Goal: Book appointment/travel/reservation

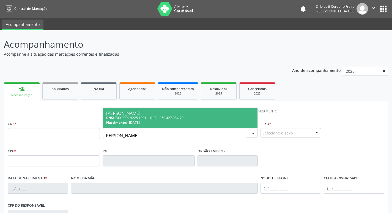
type input "saulo henri"
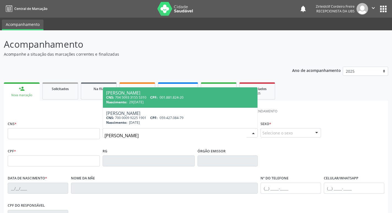
click at [158, 96] on span "CPF:" at bounding box center [153, 97] width 7 height 5
type input "704 5093 3155 5310"
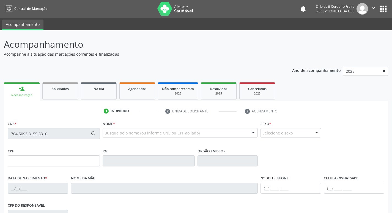
type input "001.881.824-20"
type input "[DATE]"
type input "Maria da Saúde de [GEOGRAPHIC_DATA]"
type input "[PHONE_NUMBER]"
type input "018.953.684-56"
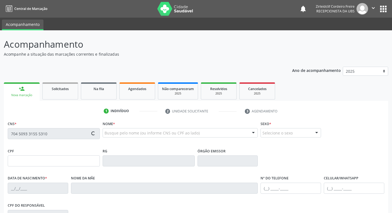
type input "155"
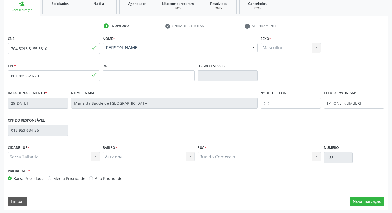
scroll to position [86, 0]
click at [370, 199] on button "Nova marcação" at bounding box center [367, 200] width 35 height 9
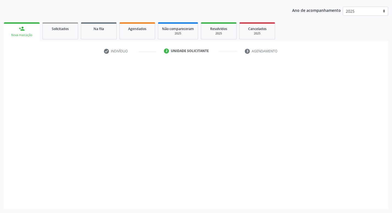
scroll to position [60, 0]
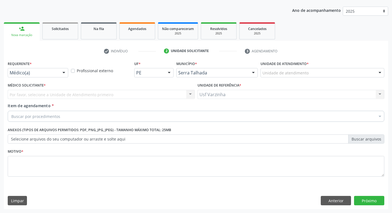
click at [64, 72] on div at bounding box center [64, 72] width 8 height 9
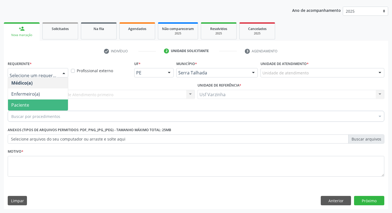
click at [40, 105] on span "Paciente" at bounding box center [38, 104] width 60 height 11
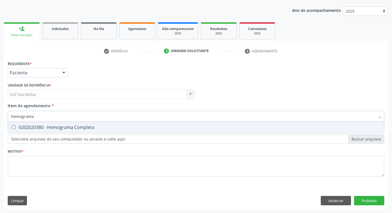
type input "hemograma"
click at [22, 128] on div "0202020380 - Hemograma Completo" at bounding box center [196, 127] width 370 height 4
checkbox Completo "true"
click at [35, 117] on input "hemograma" at bounding box center [193, 116] width 364 height 11
type input "h"
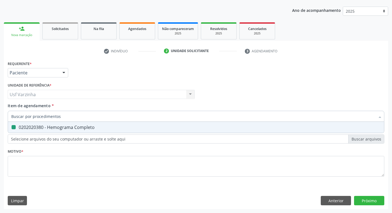
checkbox Completo "false"
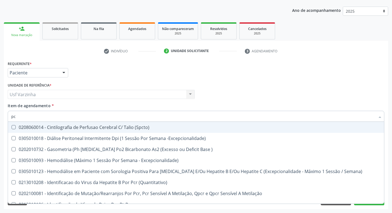
type input "p"
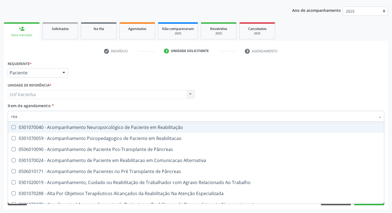
type input "reat"
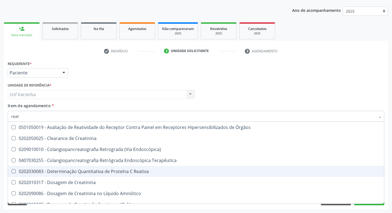
click at [118, 173] on div "0202030083 - Determinação Quantitativa de Proteína C Reativa" at bounding box center [196, 171] width 370 height 4
checkbox Reativa "true"
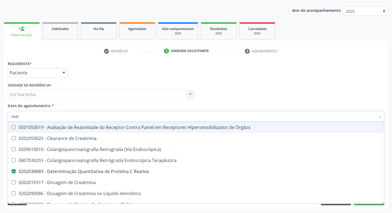
click at [25, 117] on input "reat" at bounding box center [193, 116] width 364 height 11
type input "rea"
checkbox Reativa "false"
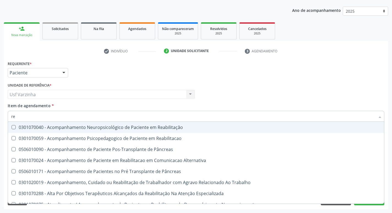
type input "r"
checkbox Reativa "false"
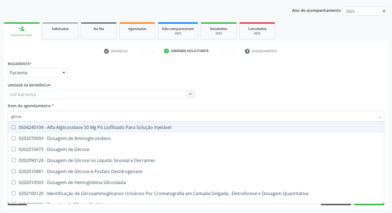
type input "glicose"
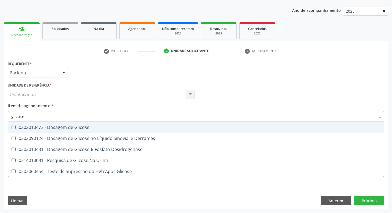
click at [46, 126] on div "0202010473 - Dosagem de Glicose" at bounding box center [196, 127] width 370 height 4
checkbox Glicose "true"
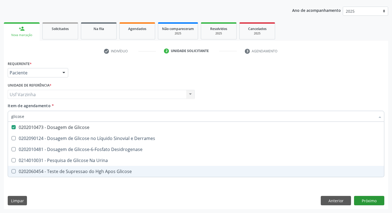
type input "glicose"
click at [373, 201] on div "Requerente * Paciente Médico(a) Enfermeiro(a) Paciente Nenhum resultado encontr…" at bounding box center [196, 134] width 385 height 150
checkbox Derrames "true"
checkbox Desidrogenase "true"
checkbox Urina "true"
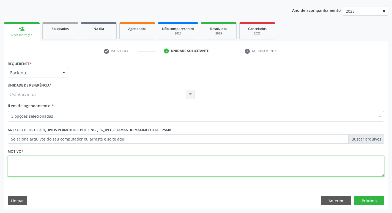
click at [25, 163] on textarea at bounding box center [196, 166] width 377 height 21
type textarea "rastreio"
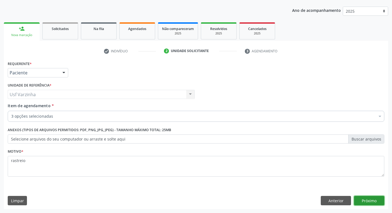
click at [366, 199] on button "Próximo" at bounding box center [369, 200] width 30 height 9
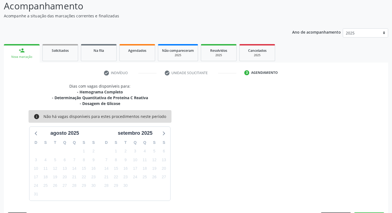
scroll to position [55, 0]
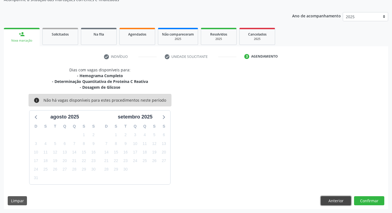
click at [334, 200] on button "Anterior" at bounding box center [336, 200] width 30 height 9
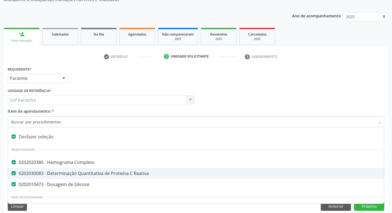
click at [12, 172] on Reativa at bounding box center [14, 173] width 4 height 4
click at [12, 172] on Reativa "checkbox" at bounding box center [10, 173] width 4 height 4
checkbox Reativa "false"
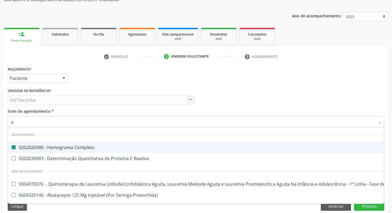
type input "pc"
checkbox Completo "false"
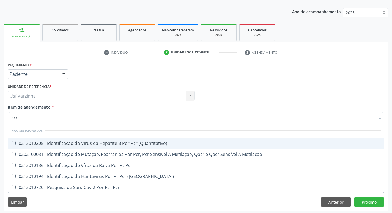
scroll to position [60, 0]
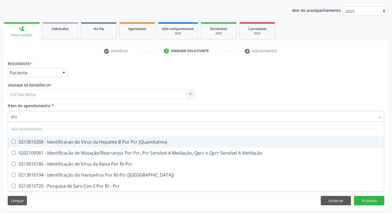
click at [21, 117] on input "pcr" at bounding box center [193, 116] width 364 height 11
type input "p"
checkbox \(Quantitativo\) "true"
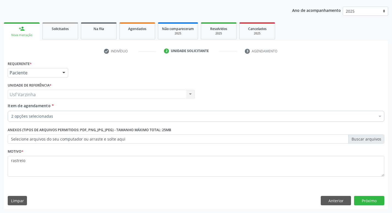
checkbox Glicose "true"
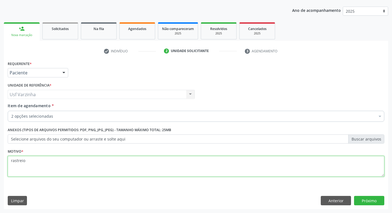
click at [27, 162] on textarea "rastreio" at bounding box center [196, 166] width 377 height 21
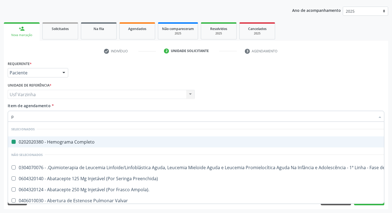
type input "pc"
checkbox Completo "false"
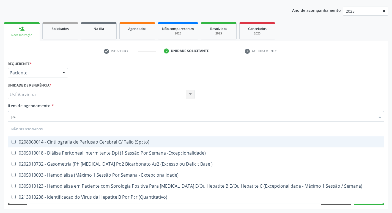
type input "p"
checkbox \(Spcto\) "true"
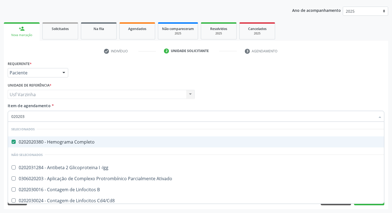
type input "0202030"
checkbox Completo "false"
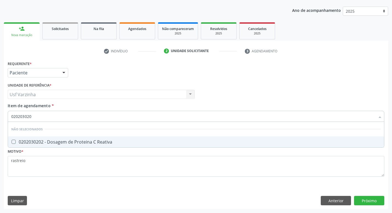
type input "0202030202"
click at [13, 142] on Reativa at bounding box center [14, 142] width 4 height 4
click at [12, 142] on Reativa "checkbox" at bounding box center [10, 142] width 4 height 4
checkbox Reativa "true"
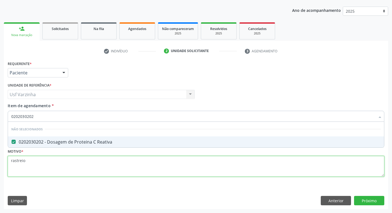
click at [31, 163] on div "Requerente * Paciente Médico(a) Enfermeiro(a) Paciente Nenhum resultado encontr…" at bounding box center [196, 121] width 377 height 125
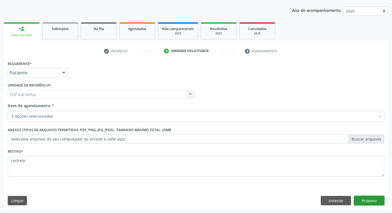
click at [378, 201] on button "Próximo" at bounding box center [369, 200] width 30 height 9
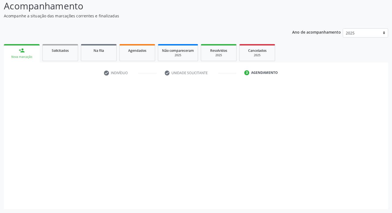
scroll to position [38, 0]
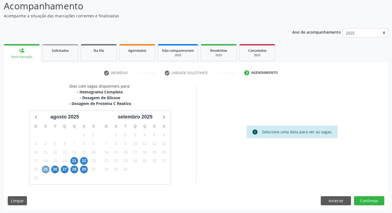
click at [45, 168] on span "25" at bounding box center [46, 170] width 8 height 8
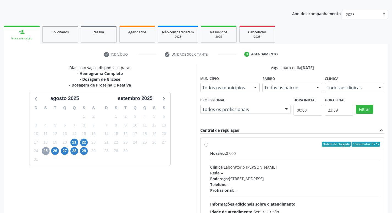
scroll to position [66, 0]
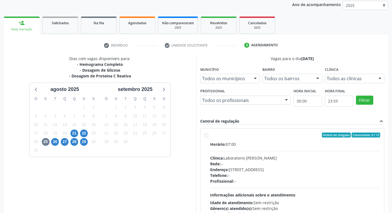
click at [210, 136] on label "Ordem de chegada Consumidos: 0 / 12 Horário: 07:00 Clínica: Laboratorio Jose Pa…" at bounding box center [295, 174] width 170 height 85
click at [205, 136] on input "Ordem de chegada Consumidos: 0 / 12 Horário: 07:00 Clínica: Laboratorio Jose Pa…" at bounding box center [207, 134] width 4 height 5
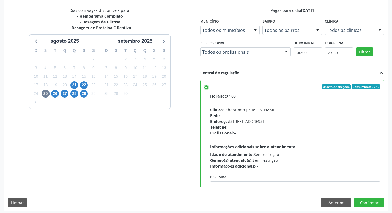
scroll to position [116, 0]
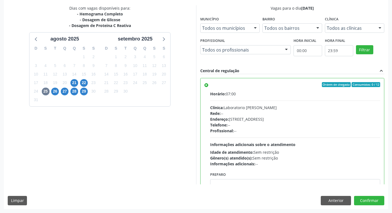
click at [210, 85] on label "Ordem de chegada Consumidos: 0 / 12 Horário: 07:00 Clínica: Laboratorio Jose Pa…" at bounding box center [295, 124] width 170 height 85
click at [206, 85] on input "Ordem de chegada Consumidos: 0 / 12 Horário: 07:00 Clínica: Laboratorio Jose Pa…" at bounding box center [207, 84] width 4 height 5
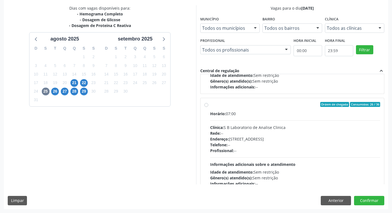
scroll to position [220, 0]
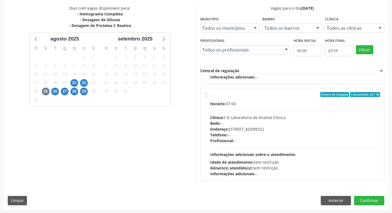
click at [210, 95] on label "Ordem de chegada Consumidos: 26 / 36 Horário: 07:00 Clínica: S B Laboratorio de…" at bounding box center [295, 134] width 170 height 85
click at [207, 95] on input "Ordem de chegada Consumidos: 26 / 36 Horário: 07:00 Clínica: S B Laboratorio de…" at bounding box center [207, 94] width 4 height 5
radio input "false"
radio input "true"
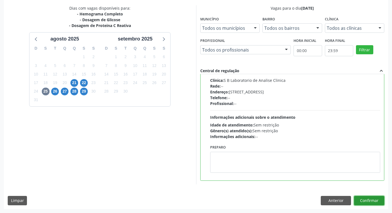
click at [375, 197] on button "Confirmar" at bounding box center [369, 200] width 30 height 9
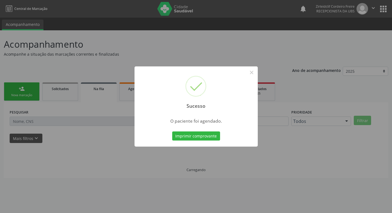
scroll to position [0, 0]
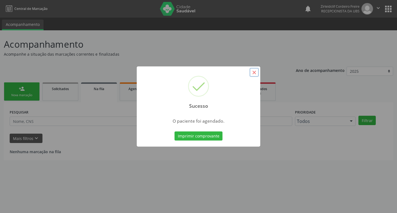
click at [252, 73] on button "×" at bounding box center [253, 72] width 9 height 9
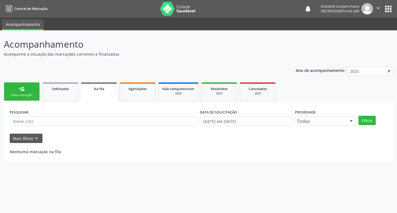
click at [20, 92] on link "person_add Nova marcação" at bounding box center [22, 91] width 36 height 18
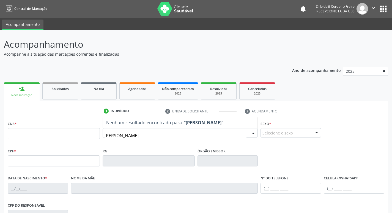
click at [143, 136] on input "samuel tirbutino" at bounding box center [176, 135] width 142 height 11
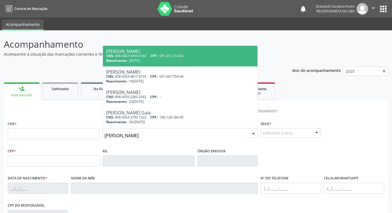
type input "samuel rav"
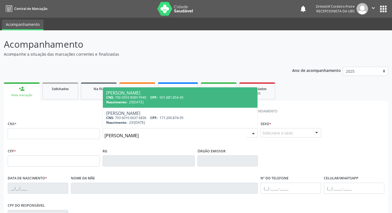
click at [150, 99] on div "CNS: 706 0093 8089 9940 CPF: 001.881.854-45" at bounding box center [180, 97] width 148 height 5
type input "706 0093 8089 9940"
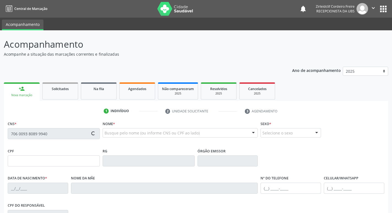
type input "001.881.854-45"
type input "[DATE]"
type input "Maria da Saúde de [GEOGRAPHIC_DATA]"
type input "[PHONE_NUMBER]"
type input "018.953.684-56"
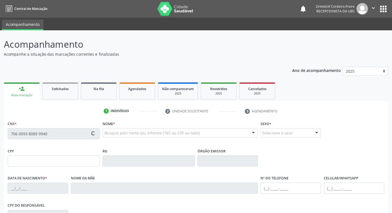
type input "155"
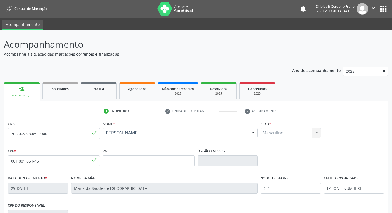
scroll to position [86, 0]
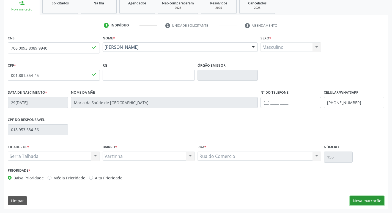
click at [364, 203] on button "Nova marcação" at bounding box center [367, 200] width 35 height 9
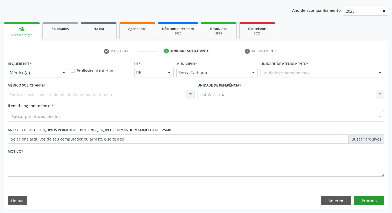
scroll to position [60, 0]
click at [64, 74] on div at bounding box center [64, 72] width 8 height 9
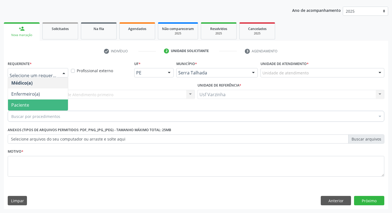
click at [52, 102] on span "Paciente" at bounding box center [38, 104] width 60 height 11
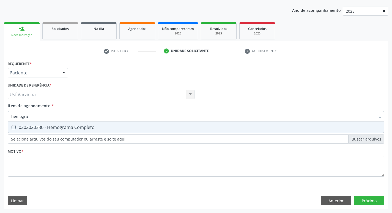
type input "hemogram"
click at [55, 129] on div "0202020380 - Hemograma Completo" at bounding box center [196, 127] width 370 height 4
checkbox Completo "true"
click at [38, 116] on input "hemogram" at bounding box center [193, 116] width 364 height 11
type input "h"
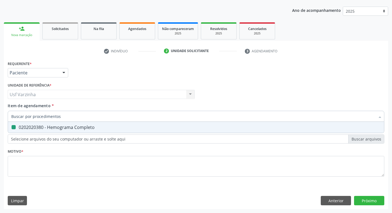
checkbox Completo "false"
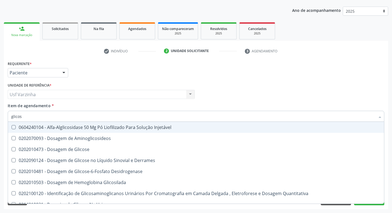
type input "glicose"
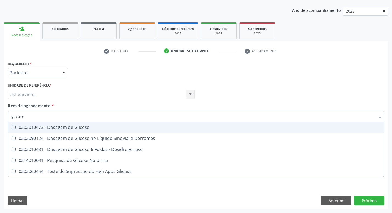
click at [47, 128] on div "0202010473 - Dosagem de Glicose" at bounding box center [196, 127] width 370 height 4
checkbox Glicose "true"
click at [38, 117] on input "glicose" at bounding box center [193, 116] width 364 height 11
type input "glicos"
checkbox Glicose "false"
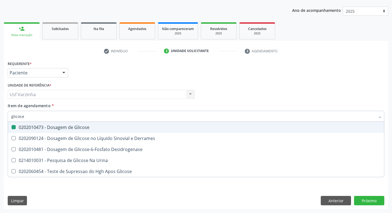
checkbox Desidrogenase "true"
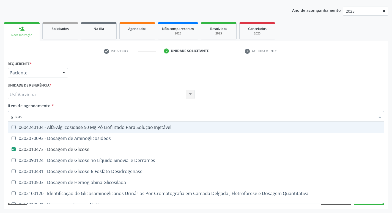
type input "glico"
checkbox Glicose "false"
checkbox Glicosilada "true"
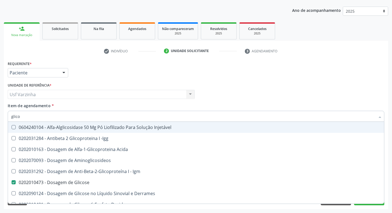
type input "glic"
checkbox Glicose "false"
checkbox Glicose "true"
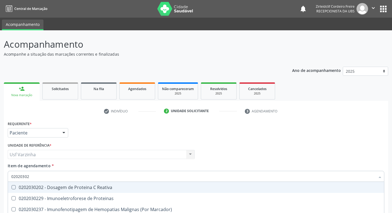
scroll to position [60, 0]
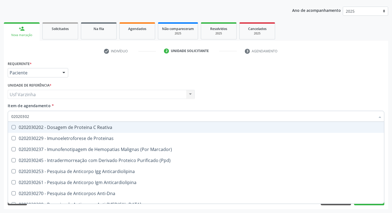
click at [62, 130] on span "0202030202 - Dosagem de Proteina C Reativa" at bounding box center [196, 127] width 377 height 11
checkbox Reativa "true"
click at [36, 117] on input "02020302" at bounding box center [193, 116] width 364 height 11
type input "0202030"
checkbox Reativa "false"
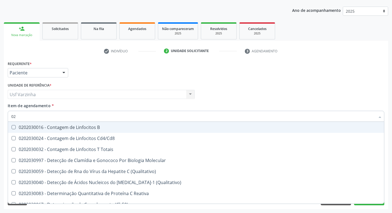
type input "0"
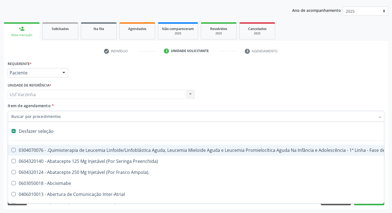
checkbox Diálise "false"
checkbox Aparentado "false"
checkbox Hemoglobinopatias "false"
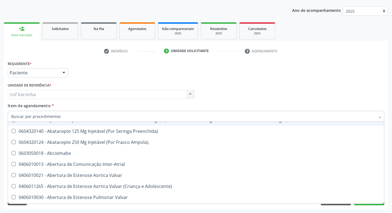
scroll to position [83, 0]
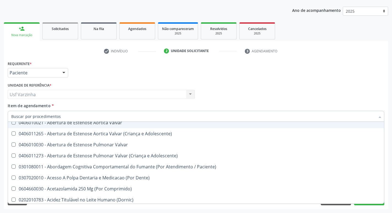
click at [63, 72] on div at bounding box center [64, 72] width 8 height 9
checkbox Preenchida\) "true"
checkbox Ampola\)\ "true"
checkbox Abciximabe "true"
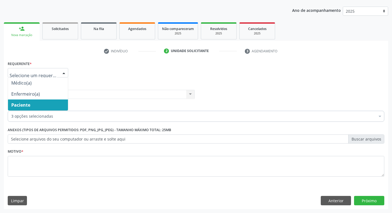
scroll to position [0, 0]
click at [39, 104] on span "Paciente" at bounding box center [38, 104] width 60 height 11
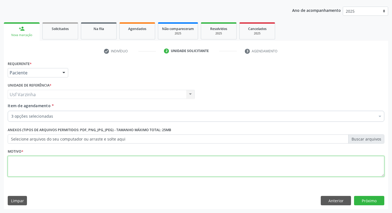
click at [16, 164] on textarea at bounding box center [196, 166] width 377 height 21
type textarea "rastreio"
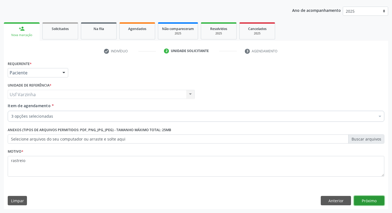
click at [373, 200] on button "Próximo" at bounding box center [369, 200] width 30 height 9
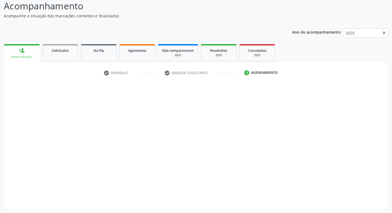
scroll to position [38, 0]
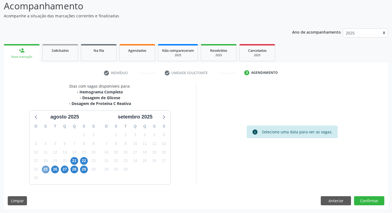
click at [45, 169] on span "25" at bounding box center [46, 170] width 8 height 8
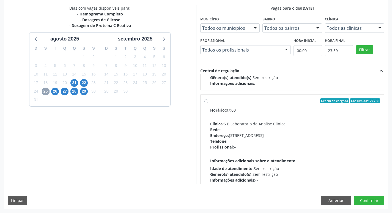
scroll to position [183, 0]
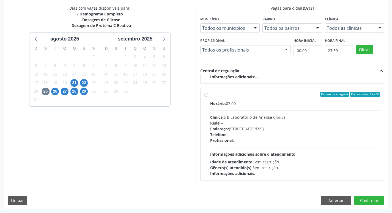
drag, startPoint x: 205, startPoint y: 94, endPoint x: 208, endPoint y: 93, distance: 3.0
click at [210, 94] on label "Ordem de chegada Consumidos: 27 / 36 Horário: 07:00 Clínica: S B Laboratorio de…" at bounding box center [295, 134] width 170 height 85
click at [205, 94] on input "Ordem de chegada Consumidos: 27 / 36 Horário: 07:00 Clínica: S B Laboratorio de…" at bounding box center [207, 94] width 4 height 5
radio input "true"
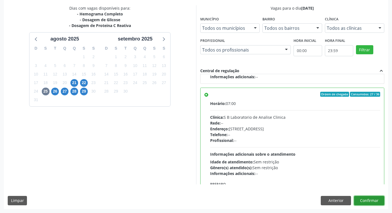
click at [364, 199] on button "Confirmar" at bounding box center [369, 200] width 30 height 9
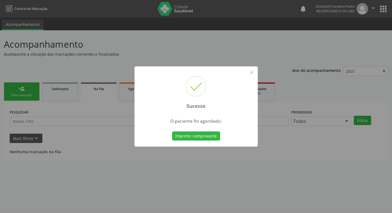
scroll to position [0, 0]
click at [255, 72] on button "×" at bounding box center [253, 72] width 9 height 9
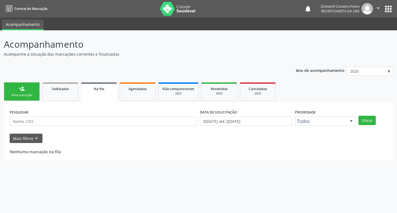
click at [33, 95] on div "Nova marcação" at bounding box center [22, 95] width 28 height 4
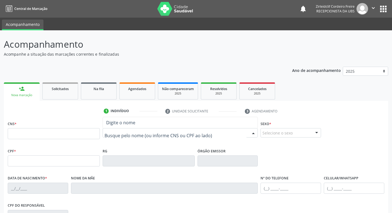
click at [129, 136] on input "text" at bounding box center [176, 135] width 142 height 11
click at [109, 134] on input "text" at bounding box center [176, 135] width 142 height 11
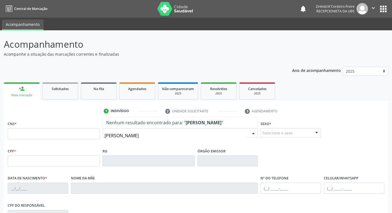
click at [118, 136] on input "[PERSON_NAME]" at bounding box center [176, 135] width 142 height 11
click at [174, 136] on input "[PERSON_NAME]" at bounding box center [176, 135] width 142 height 11
click at [141, 136] on input "[PERSON_NAME]" at bounding box center [176, 135] width 142 height 11
click at [163, 137] on input "[PERSON_NAME]" at bounding box center [176, 135] width 142 height 11
type input "m"
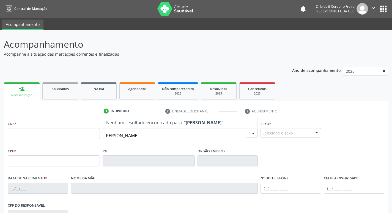
type input "[PERSON_NAME]"
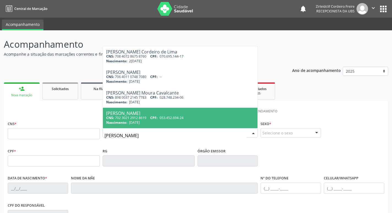
click at [166, 119] on span "053.452.694-24" at bounding box center [172, 117] width 24 height 5
type input "702 3021 2912 8619"
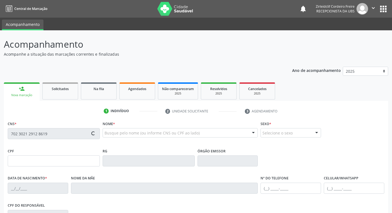
type input "053.452.694-24"
type input "[DATE]"
type input "Ines [PERSON_NAME]"
type input "[PHONE_NUMBER]"
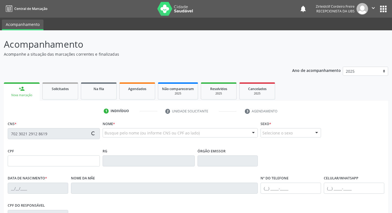
type input "302"
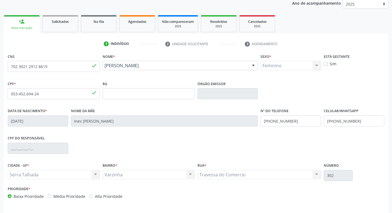
scroll to position [86, 0]
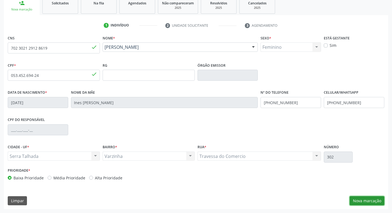
click at [365, 199] on button "Nova marcação" at bounding box center [367, 200] width 35 height 9
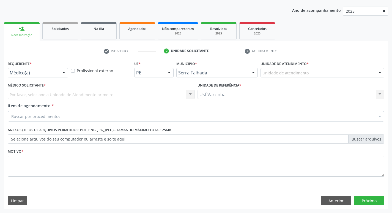
click at [63, 71] on div at bounding box center [64, 72] width 8 height 9
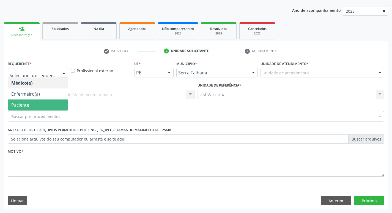
click at [51, 105] on span "Paciente" at bounding box center [38, 104] width 60 height 11
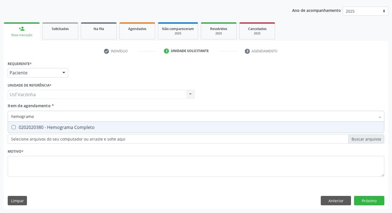
type input "hemograma"
click at [19, 128] on div "0202020380 - Hemograma Completo" at bounding box center [196, 127] width 370 height 4
checkbox Completo "true"
click at [44, 117] on input "hemograma" at bounding box center [193, 116] width 364 height 11
type input "hemog"
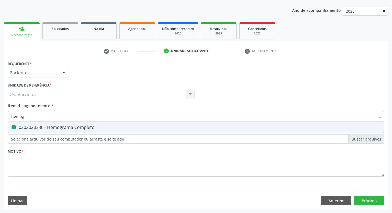
checkbox Completo "false"
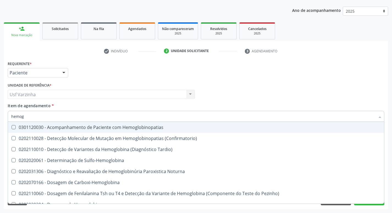
type input "hemo"
checkbox Completo "false"
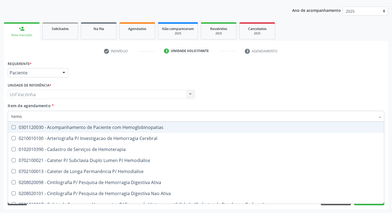
type input "hem"
checkbox Completo "false"
checkbox Elástica "true"
type input "he"
checkbox Elástica "false"
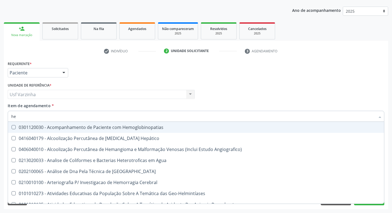
type input "h"
checkbox Completo "false"
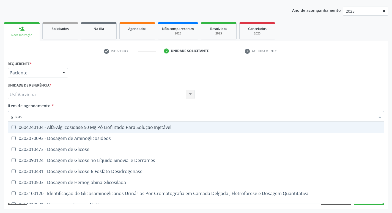
type input "glicose"
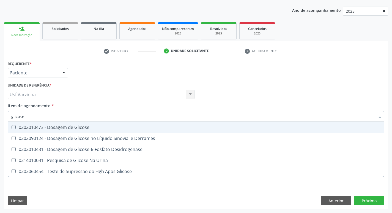
click at [42, 128] on div "0202010473 - Dosagem de Glicose" at bounding box center [196, 127] width 370 height 4
checkbox Glicose "true"
click at [29, 117] on input "glicose" at bounding box center [193, 116] width 364 height 11
type input "glicos"
checkbox Glicose "false"
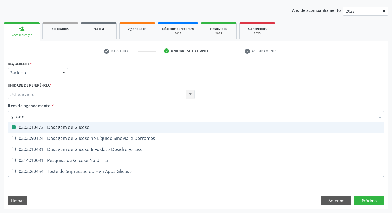
checkbox Desidrogenase "true"
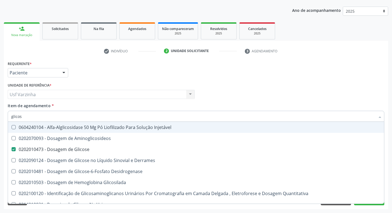
type input "glico"
checkbox Glicose "false"
checkbox Glicosilada "true"
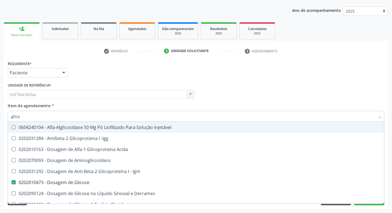
type input "glic"
checkbox Glicose "false"
checkbox Glicose "true"
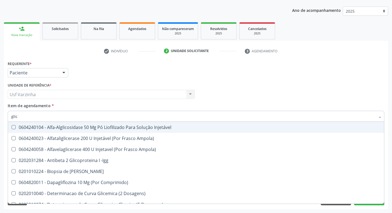
type input "gli"
checkbox Aminoglicosideos "false"
checkbox Glicose "true"
type input "gl"
checkbox Glicose "false"
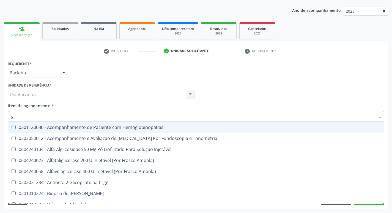
type input "g"
checkbox Glicose "false"
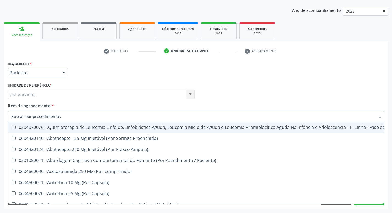
checkbox Glicose "false"
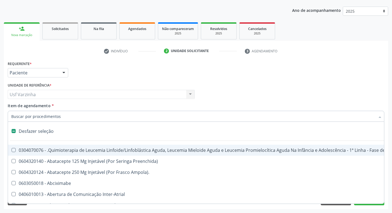
type input "g"
checkbox Capsula\) "true"
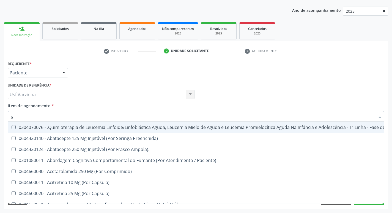
type input "gl"
checkbox Oftalmológica "true"
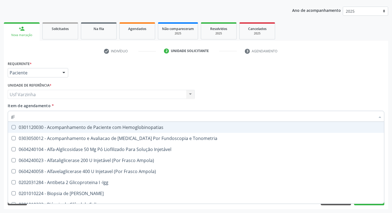
type input "gli"
checkbox \(Confirmatorio\) "true"
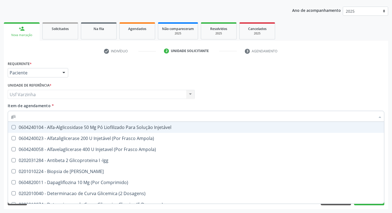
type input "glic"
checkbox Aminoglicosideos "true"
checkbox Glicose "false"
type input "glico"
checkbox Comprimido\) "true"
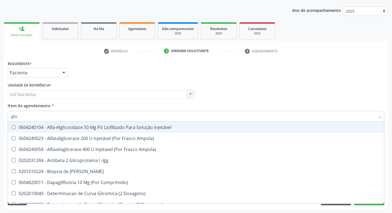
checkbox Aminoglicosideos "false"
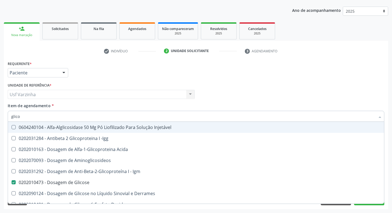
type input "glicos"
checkbox Acida "true"
checkbox Glicose "false"
type input "glicose"
checkbox Injetável "true"
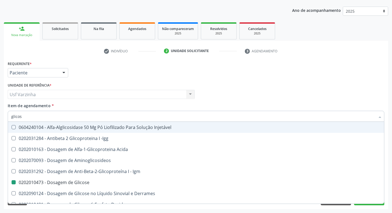
checkbox Acida "false"
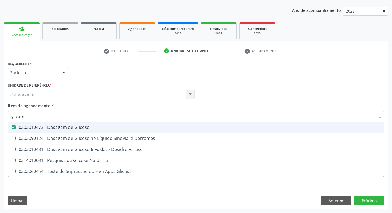
type input "glicos"
checkbox Glicose "false"
checkbox Desidrogenase "true"
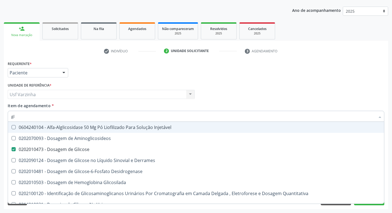
type input "g"
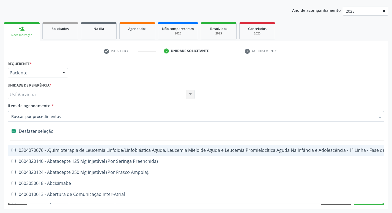
checkbox Ampola\)\ "false"
checkbox Valvar "false"
type input "h"
checkbox Queimado "true"
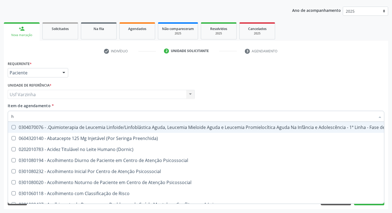
type input "he"
checkbox Removível "true"
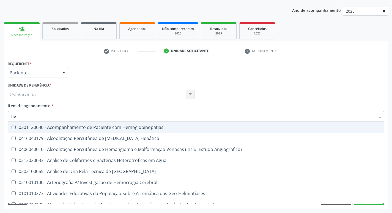
type input "hem"
checkbox II "true"
checkbox Completo "false"
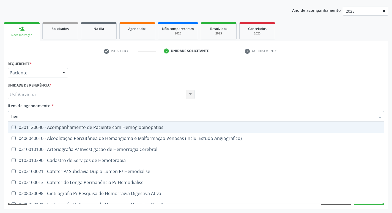
type input "hemo"
checkbox Retro-Retal "true"
checkbox Completo "false"
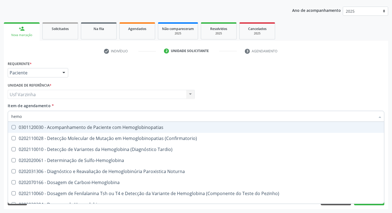
type input "hemog"
checkbox Completo "true"
type input "hemogl"
checkbox Completo "false"
type input "hemoglobina"
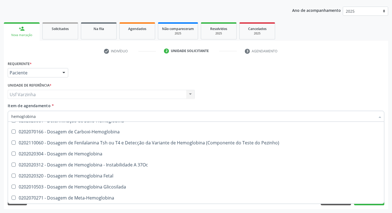
scroll to position [28, 0]
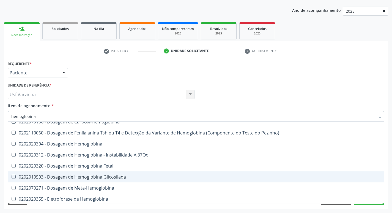
click at [29, 175] on div "0202010503 - Dosagem de Hemoglobina Glicosilada" at bounding box center [196, 177] width 370 height 4
checkbox Glicosilada "true"
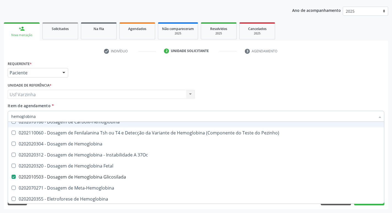
click at [40, 117] on input "hemoglobina" at bounding box center [193, 116] width 364 height 11
type input "hemoglob"
checkbox Glicosilada "false"
checkbox Hematocrito\) "true"
type input "he"
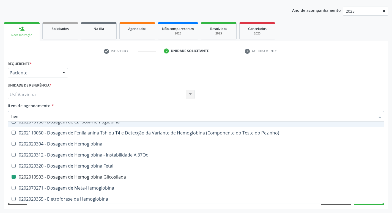
checkbox Hematocrito\) "false"
type input "h"
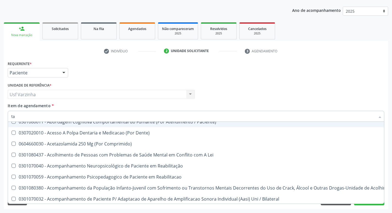
type input "tap"
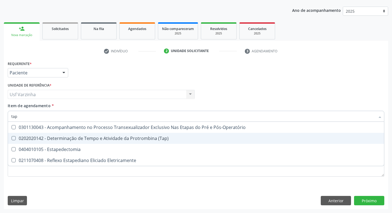
click at [16, 138] on div "0202020142 - Determinação de Tempo e Atividade da Protrombina (Tap)" at bounding box center [196, 138] width 370 height 4
checkbox \(Tap\) "true"
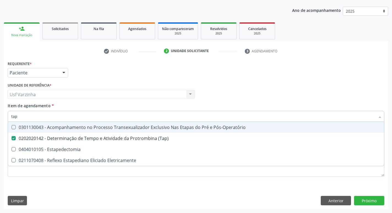
click at [23, 118] on input "tap" at bounding box center [193, 116] width 364 height 11
type input "ta"
checkbox \(Tap\) "false"
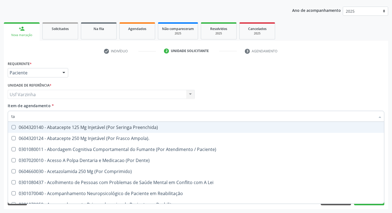
type input "t"
checkbox \(Tap\) "false"
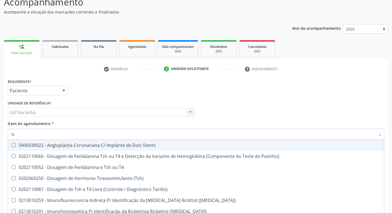
scroll to position [33, 0]
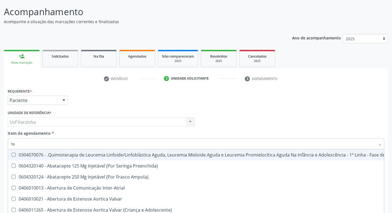
type input "tem"
checkbox \(Uaa\)\ "true"
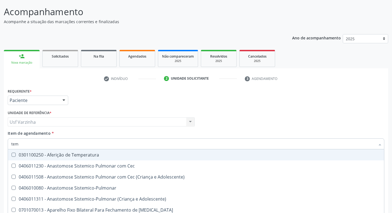
type input "temp"
checkbox Hanseníase "true"
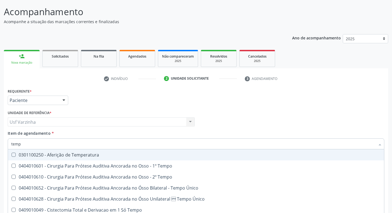
type input "tempo"
checkbox Ativada\) "true"
checkbox \(Tap\) "false"
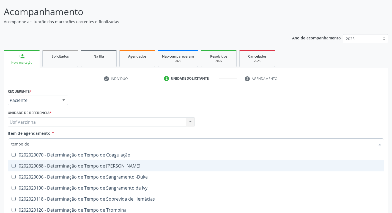
type input "tempo de"
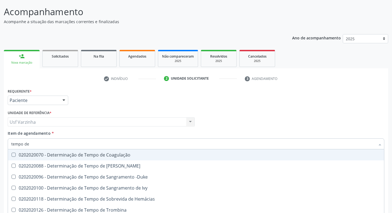
click at [32, 155] on div "0202020070 - Determinação de Tempo de Coagulação" at bounding box center [196, 155] width 370 height 4
checkbox Coagulação "true"
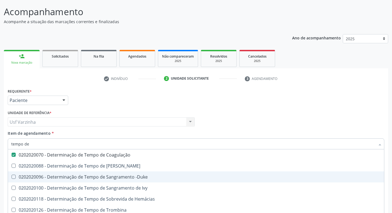
click at [51, 177] on div "0202020096 - Determinação de Tempo de Sangramento -Duke" at bounding box center [196, 177] width 370 height 4
checkbox -Duke "true"
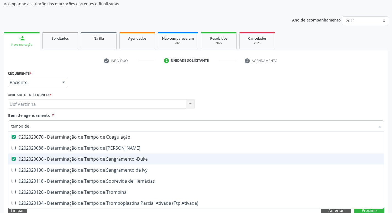
scroll to position [60, 0]
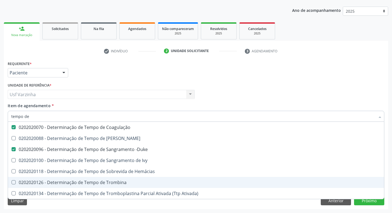
click at [40, 183] on div "0202020126 - Determinação de Tempo de Trombina" at bounding box center [196, 182] width 370 height 4
click at [12, 183] on Trombina at bounding box center [14, 182] width 4 height 4
click at [12, 183] on Trombina "checkbox" at bounding box center [10, 182] width 4 height 4
checkbox Trombina "false"
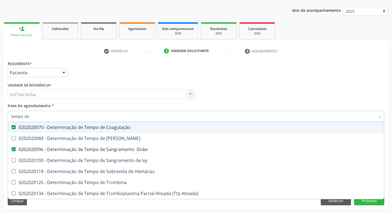
click at [36, 116] on input "tempo de" at bounding box center [193, 116] width 364 height 11
type input "tempo"
checkbox Coagulação "false"
checkbox -Duke "false"
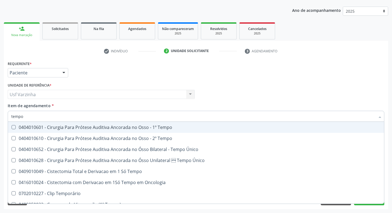
type input "temp"
checkbox Coagulação "false"
checkbox Euglobulina "true"
checkbox -Duke "false"
checkbox Ivy "true"
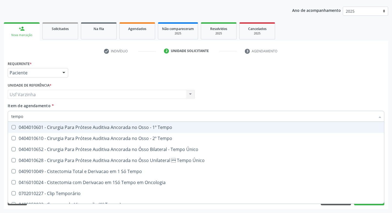
checkbox \(Tap\) "false"
checkbox Endocardico "true"
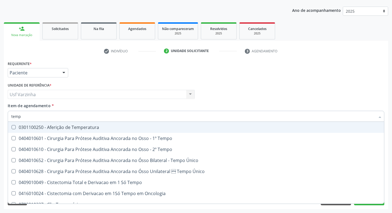
type input "tem"
checkbox Coagulação "false"
checkbox -Duke "false"
checkbox \(Tap\) "false"
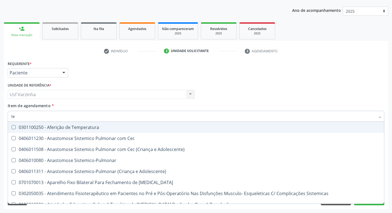
type input "t"
checkbox Coagulação "false"
checkbox -Duke "false"
checkbox \(Tap\) "false"
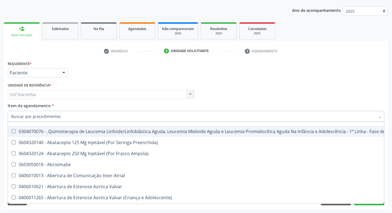
scroll to position [28, 0]
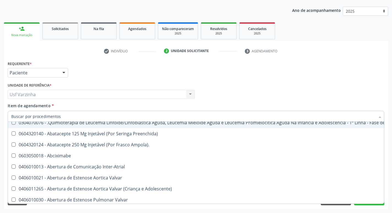
click at [63, 72] on div at bounding box center [64, 72] width 8 height 9
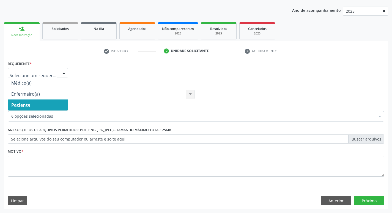
checkbox Completo "true"
checkbox Glicose "true"
checkbox Glicosilada "true"
checkbox \(Tap\) "true"
checkbox Coagulação "true"
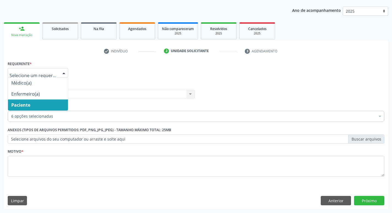
checkbox -Duke "true"
click at [41, 104] on span "Paciente" at bounding box center [38, 104] width 60 height 11
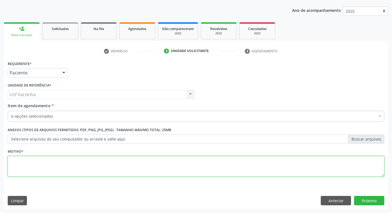
click at [15, 161] on textarea at bounding box center [196, 166] width 377 height 21
type textarea "b"
type textarea "rastreio"
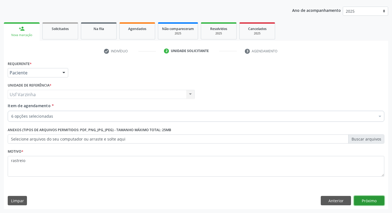
click at [369, 199] on button "Próximo" at bounding box center [369, 200] width 30 height 9
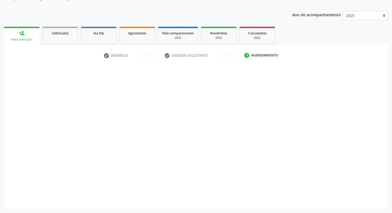
scroll to position [56, 0]
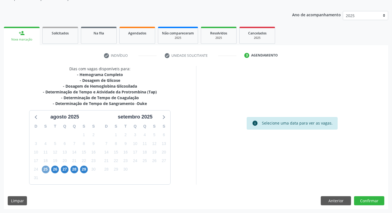
click at [45, 170] on span "25" at bounding box center [46, 170] width 8 height 8
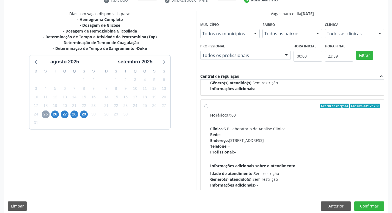
scroll to position [83, 0]
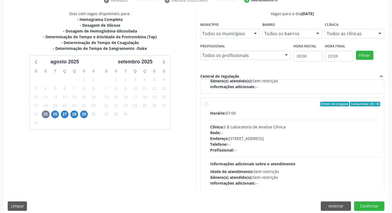
click at [210, 105] on label "Ordem de chegada Consumidos: 28 / 36 Horário: 07:00 Clínica: S B Laboratorio de…" at bounding box center [295, 144] width 170 height 85
click at [206, 105] on input "Ordem de chegada Consumidos: 28 / 36 Horário: 07:00 Clínica: S B Laboratorio de…" at bounding box center [207, 104] width 4 height 5
radio input "true"
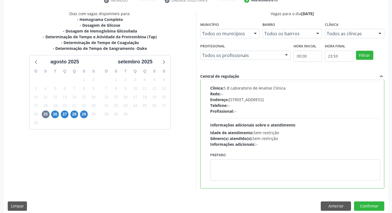
scroll to position [124, 0]
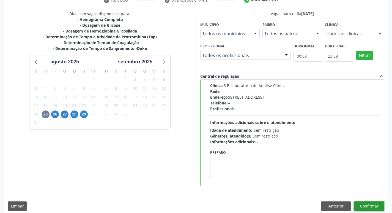
click at [367, 204] on button "Confirmar" at bounding box center [369, 205] width 30 height 9
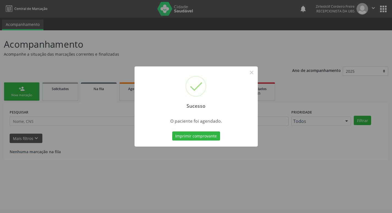
scroll to position [0, 0]
click at [254, 72] on button "×" at bounding box center [253, 72] width 9 height 9
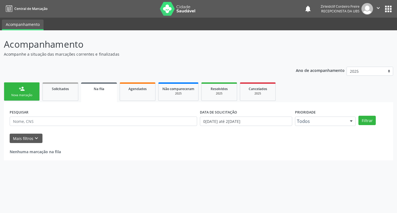
click at [21, 93] on div "Nova marcação" at bounding box center [22, 95] width 28 height 4
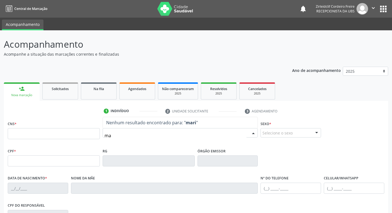
type input "m"
type input "[PERSON_NAME]"
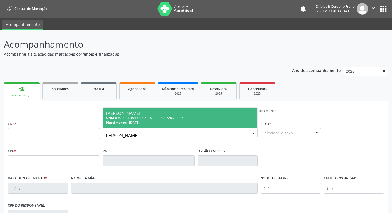
click at [175, 114] on div "[PERSON_NAME]" at bounding box center [180, 113] width 148 height 4
type input "898 0041 3549 8495"
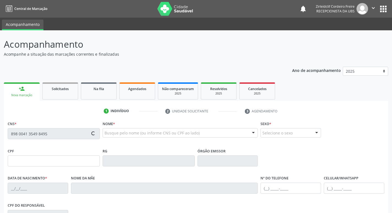
type input "008.726.714-45"
type input "[DATE]"
type input "[PERSON_NAME]"
type input "[PHONE_NUMBER]"
type input "118.630.144-97"
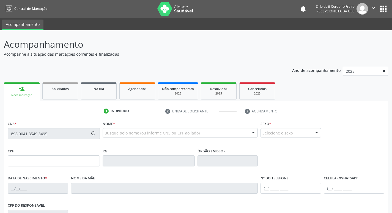
type input "290"
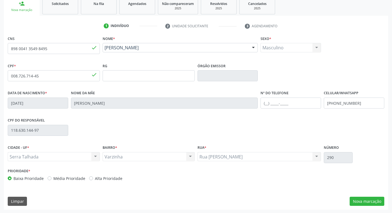
scroll to position [86, 0]
click at [360, 200] on button "Nova marcação" at bounding box center [367, 200] width 35 height 9
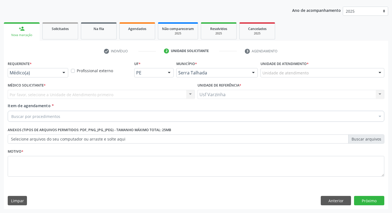
scroll to position [60, 0]
click at [62, 72] on div at bounding box center [64, 72] width 8 height 9
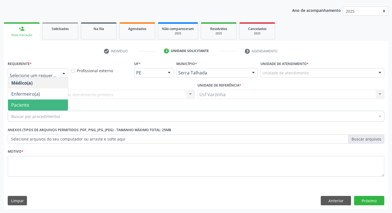
click at [38, 100] on span "Paciente" at bounding box center [38, 104] width 60 height 11
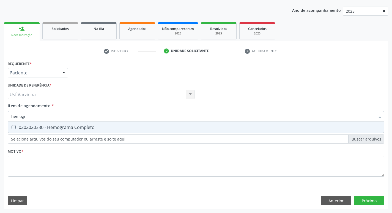
type input "hemogra"
drag, startPoint x: 15, startPoint y: 128, endPoint x: 26, endPoint y: 122, distance: 12.1
click at [15, 128] on Completo at bounding box center [14, 127] width 4 height 4
click at [12, 128] on Completo "checkbox" at bounding box center [10, 127] width 4 height 4
checkbox Completo "true"
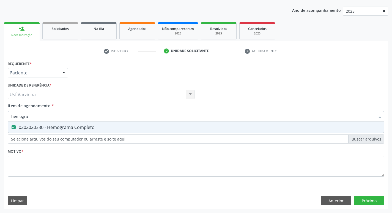
click at [30, 118] on input "hemogra" at bounding box center [193, 116] width 364 height 11
type input "hemogr"
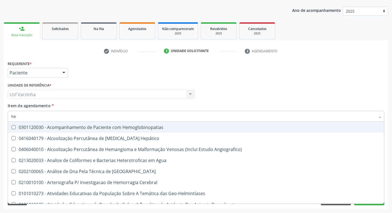
type input "h"
checkbox Completo "false"
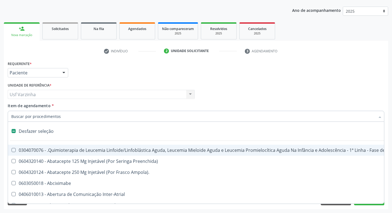
scroll to position [60, 0]
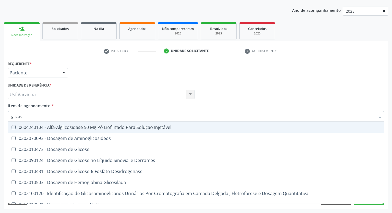
type input "glicose"
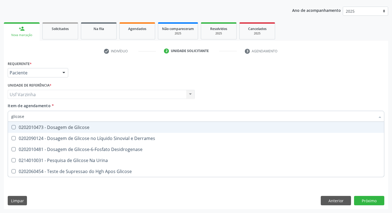
drag, startPoint x: 45, startPoint y: 128, endPoint x: 28, endPoint y: 124, distance: 17.2
click at [45, 128] on div "0202010473 - Dosagem de Glicose" at bounding box center [196, 127] width 370 height 4
checkbox Glicose "true"
click at [28, 118] on input "glicose" at bounding box center [193, 116] width 364 height 11
type input "glicos"
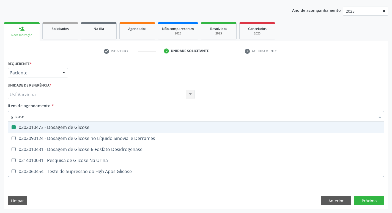
checkbox Glicose "false"
checkbox Desidrogenase "true"
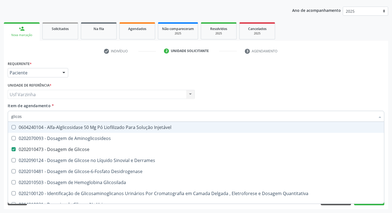
type input "glico"
checkbox Glicose "false"
checkbox Glicosilada "true"
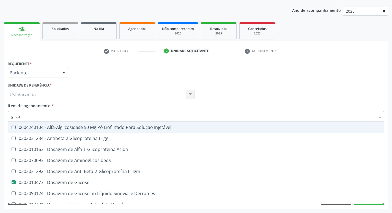
type input "glic"
checkbox Glicose "false"
checkbox Glicose "true"
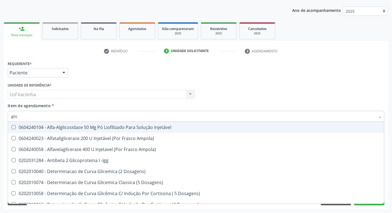
type input "gli"
checkbox Glicose "false"
checkbox Glicosilada "true"
type input "gl"
checkbox Glicose "false"
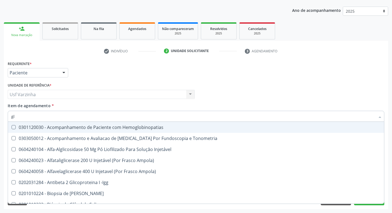
type input "g"
checkbox Glicose "false"
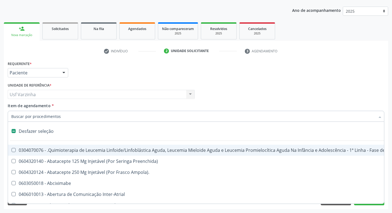
checkbox Capsula\) "false"
type input "h"
checkbox Queimado "true"
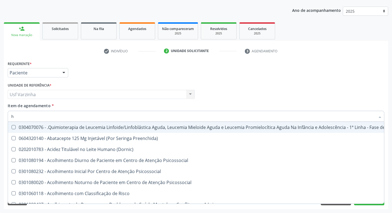
type input "he"
checkbox Removível "true"
type input "hem"
checkbox Trabalho "true"
checkbox Removível "false"
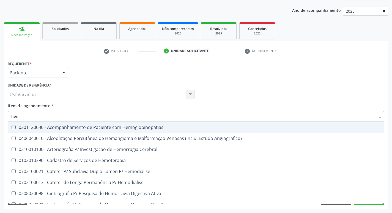
type input "hemo"
checkbox Retro-Retal "true"
checkbox Completo "false"
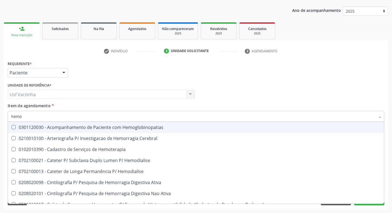
type input "hemog"
checkbox Carboxi-Hemoglobina "true"
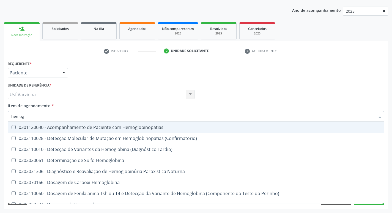
type input "hemogl"
checkbox Completo "false"
type input "hemoglobina"
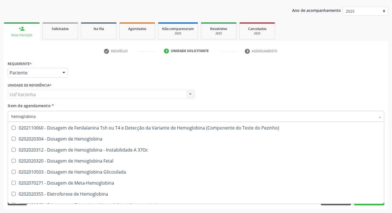
scroll to position [50, 0]
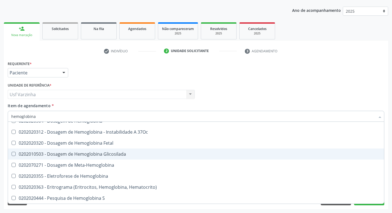
drag, startPoint x: 15, startPoint y: 153, endPoint x: 17, endPoint y: 148, distance: 5.4
click at [15, 153] on Glicosilada at bounding box center [14, 154] width 4 height 4
click at [12, 153] on Glicosilada "checkbox" at bounding box center [10, 154] width 4 height 4
checkbox Glicosilada "true"
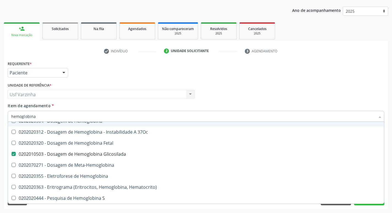
click at [41, 116] on input "hemoglobina" at bounding box center [193, 116] width 364 height 11
type input "hemoglobin"
checkbox Glicosilada "false"
checkbox Hematocrito\) "true"
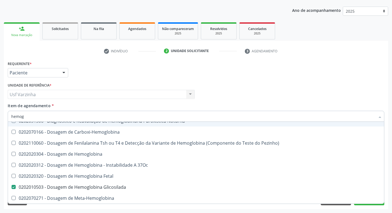
type input "hemo"
checkbox Glicosilada "false"
checkbox S "false"
type input "h"
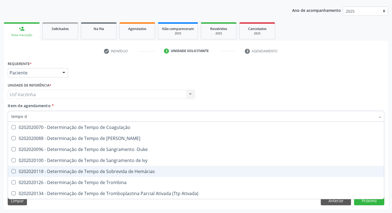
scroll to position [0, 0]
type input "tempo de"
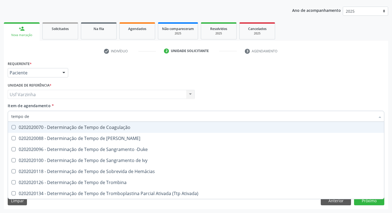
click at [48, 128] on div "0202020070 - Determinação de Tempo de Coagulação" at bounding box center [196, 127] width 370 height 4
checkbox Coagulação "true"
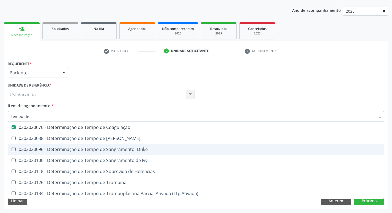
click at [41, 148] on div "0202020096 - Determinação de Tempo de Sangramento -Duke" at bounding box center [196, 149] width 370 height 4
checkbox -Duke "true"
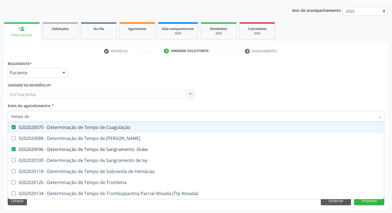
click at [33, 116] on input "tempo de" at bounding box center [193, 116] width 364 height 11
type input "tempo"
checkbox Coagulação "false"
checkbox -Duke "false"
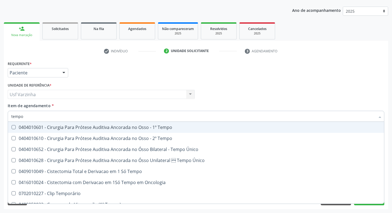
type input "temp"
checkbox Coagulação "false"
checkbox Euglobulina "true"
checkbox -Duke "false"
checkbox Ivy "true"
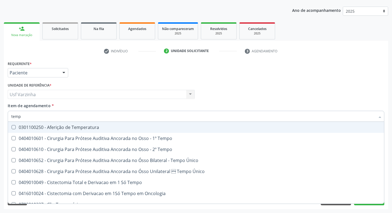
type input "tem"
checkbox Coagulação "false"
checkbox -Duke "false"
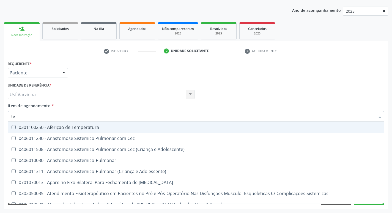
type input "t"
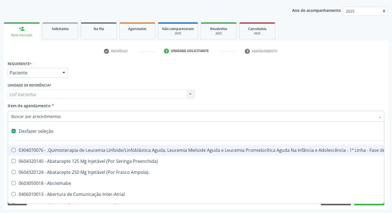
checkbox Multiprofissional "false"
checkbox Fenilcetonúria "false"
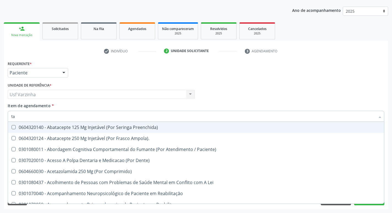
type input "tap"
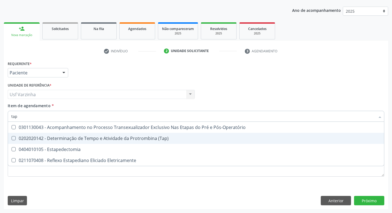
click at [46, 137] on div "0202020142 - Determinação de Tempo e Atividade da Protrombina (Tap)" at bounding box center [196, 138] width 370 height 4
checkbox \(Tap\) "true"
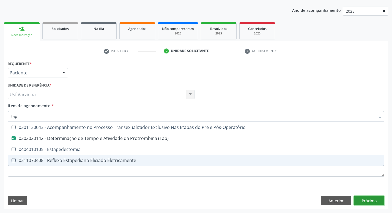
click at [367, 199] on div "Requerente * Paciente Médico(a) Enfermeiro(a) Paciente Nenhum resultado encontr…" at bounding box center [196, 134] width 385 height 150
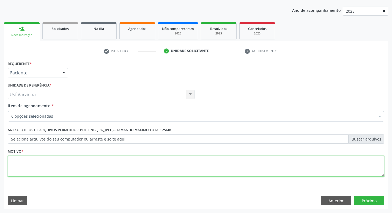
click at [28, 168] on textarea at bounding box center [196, 166] width 377 height 21
type textarea "rastreio"
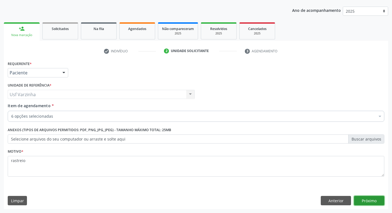
click at [365, 202] on button "Próximo" at bounding box center [369, 200] width 30 height 9
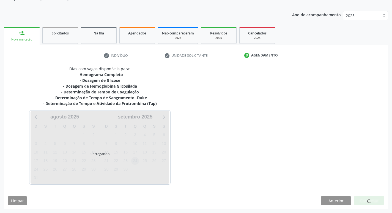
scroll to position [56, 0]
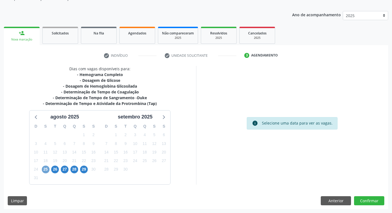
click at [47, 170] on span "25" at bounding box center [46, 170] width 8 height 8
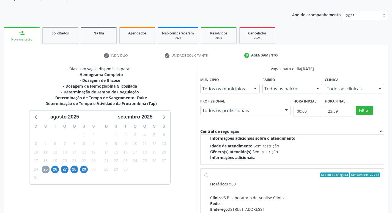
scroll to position [87, 0]
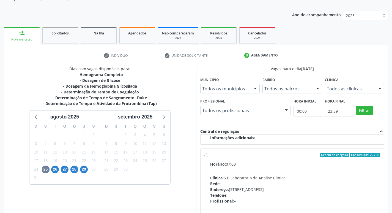
click at [210, 155] on label "Ordem de chegada Consumidos: 29 / 36 Horário: 07:00 Clínica: S B Laboratorio de…" at bounding box center [295, 195] width 170 height 85
click at [207, 155] on input "Ordem de chegada Consumidos: 29 / 36 Horário: 07:00 Clínica: S B Laboratorio de…" at bounding box center [207, 155] width 4 height 5
radio input "true"
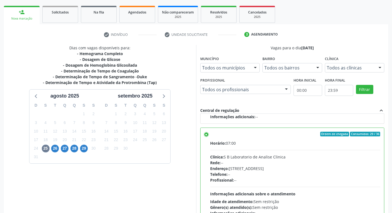
scroll to position [116, 0]
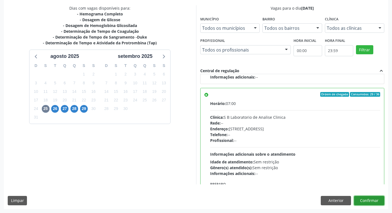
click at [364, 201] on button "Confirmar" at bounding box center [369, 200] width 30 height 9
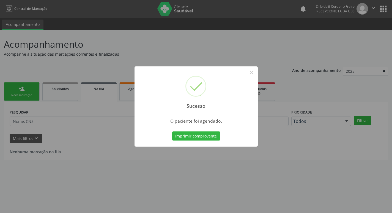
scroll to position [0, 0]
click at [253, 74] on button "×" at bounding box center [253, 72] width 9 height 9
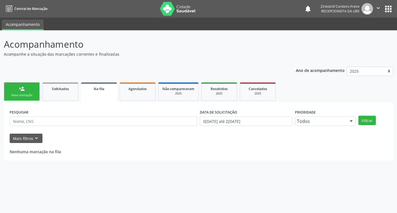
click at [21, 89] on div "person_add" at bounding box center [22, 89] width 6 height 6
